Goal: Check status: Check status

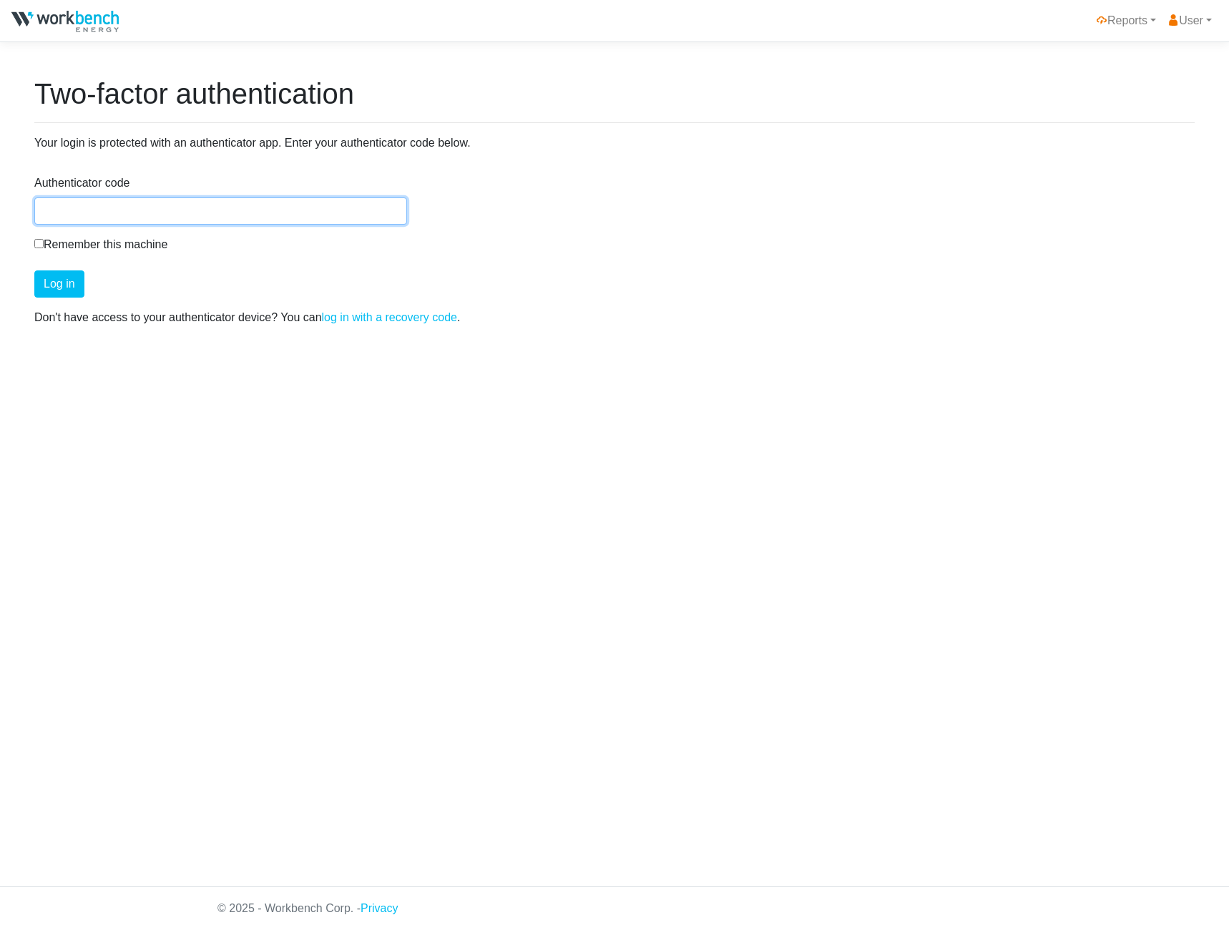
click at [183, 210] on input "Authenticator code" at bounding box center [220, 210] width 373 height 27
type input "396831"
click at [34, 270] on button "Log in" at bounding box center [59, 283] width 50 height 27
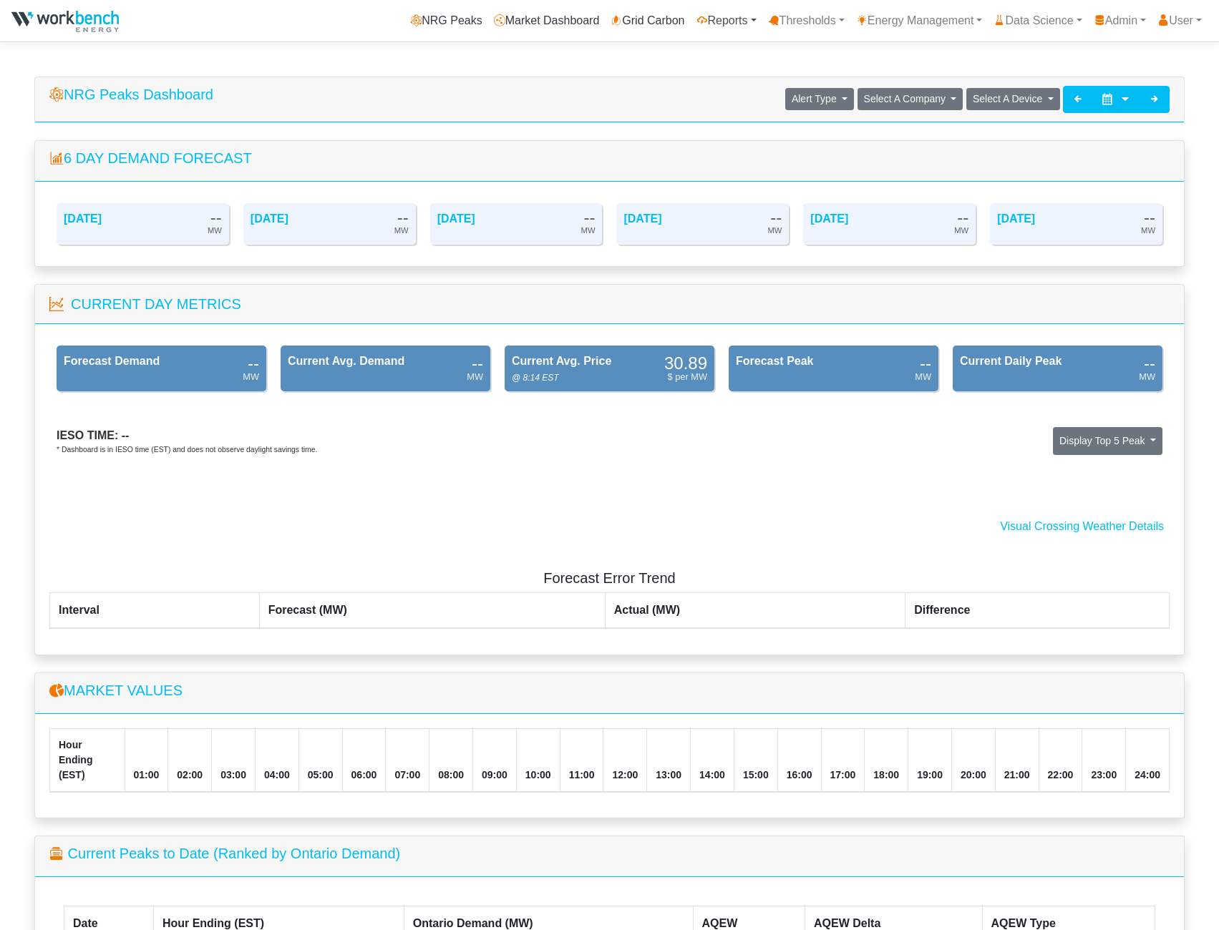
drag, startPoint x: 718, startPoint y: 27, endPoint x: 713, endPoint y: 142, distance: 114.6
click at [718, 27] on link "Reports" at bounding box center [727, 20] width 72 height 29
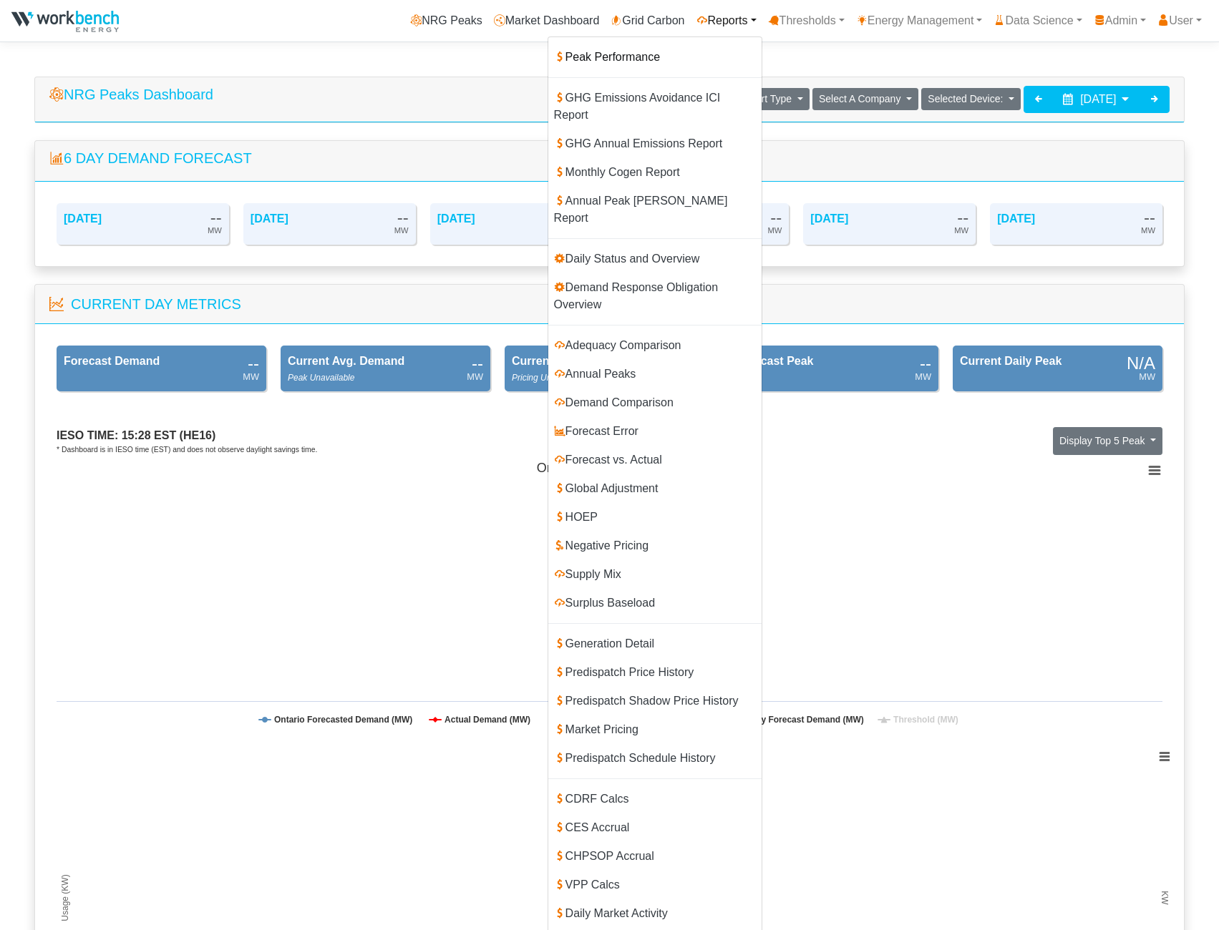
click at [623, 53] on link "Peak Performance" at bounding box center [654, 57] width 213 height 29
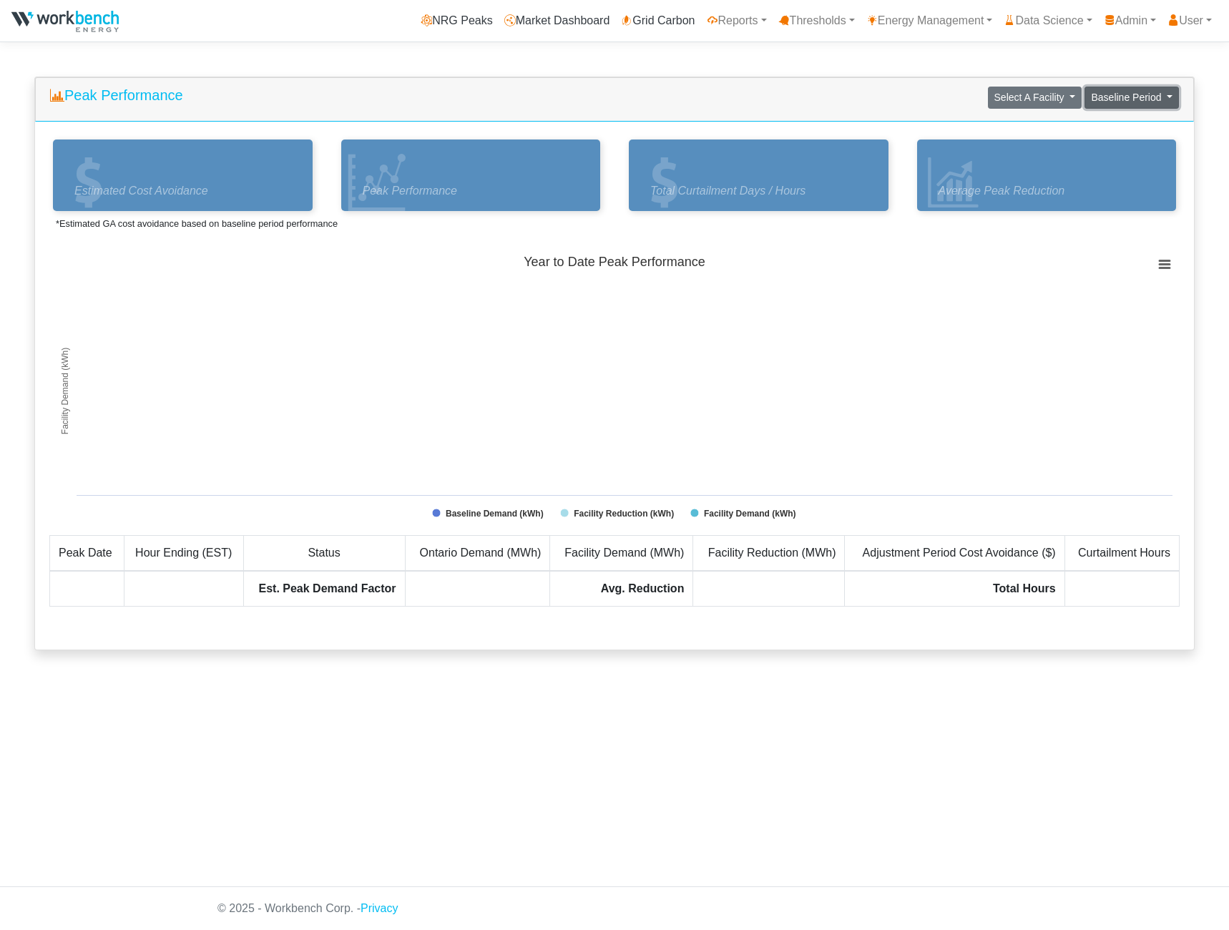
click at [1136, 92] on span "Baseline Period" at bounding box center [1126, 97] width 70 height 11
click at [1118, 153] on link "2024" at bounding box center [1142, 151] width 113 height 23
click at [1065, 100] on span "Select A Facility" at bounding box center [1030, 97] width 70 height 11
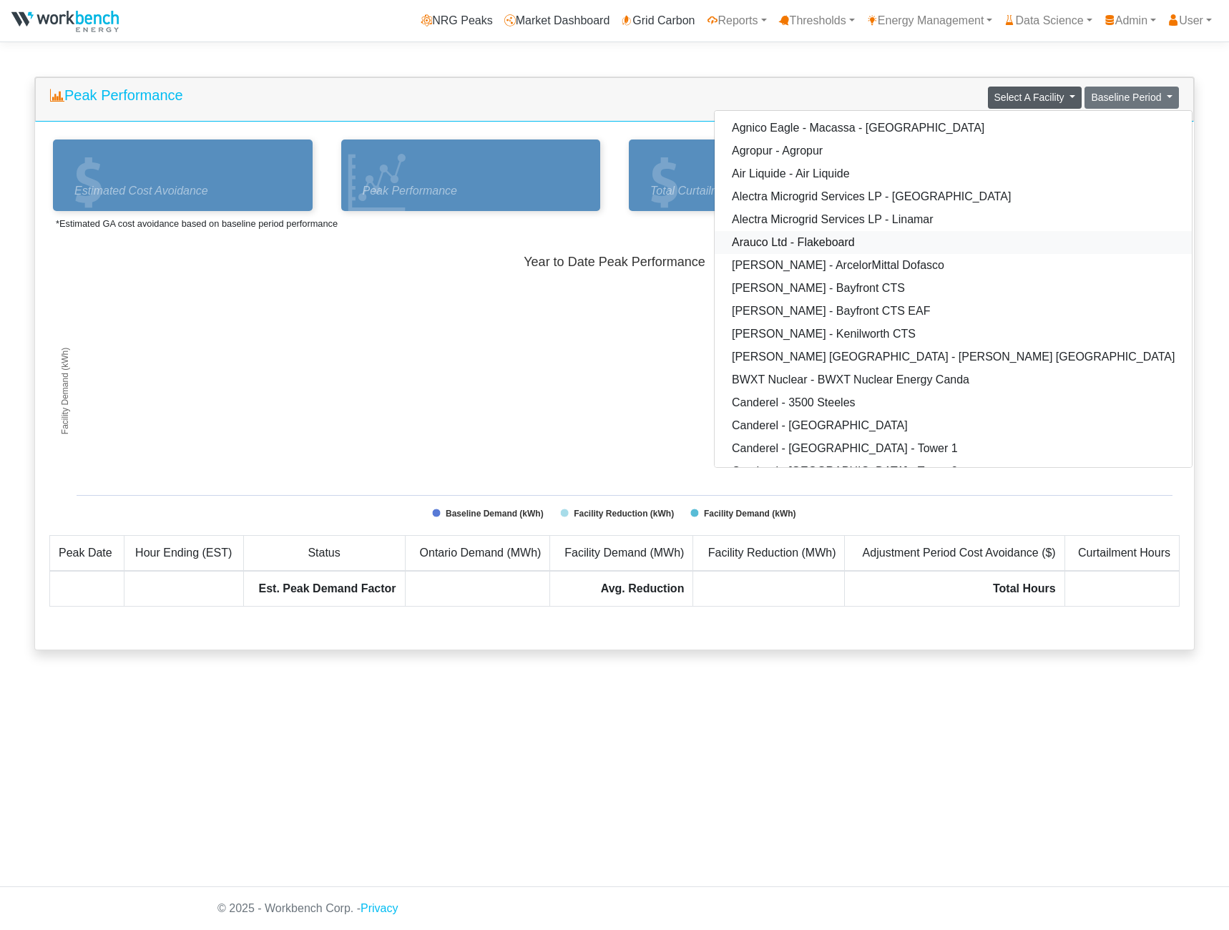
click at [809, 245] on link "Arauco Ltd - Flakeboard" at bounding box center [953, 242] width 477 height 23
